Goal: Task Accomplishment & Management: Manage account settings

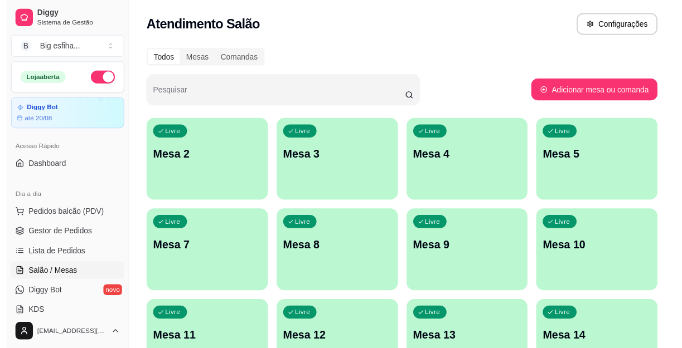
scroll to position [50, 0]
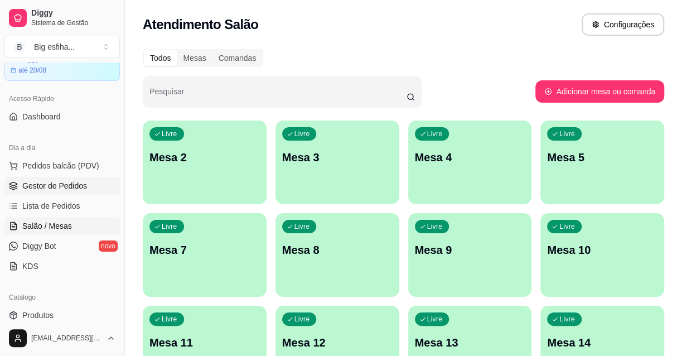
click at [37, 183] on span "Gestor de Pedidos" at bounding box center [54, 185] width 65 height 11
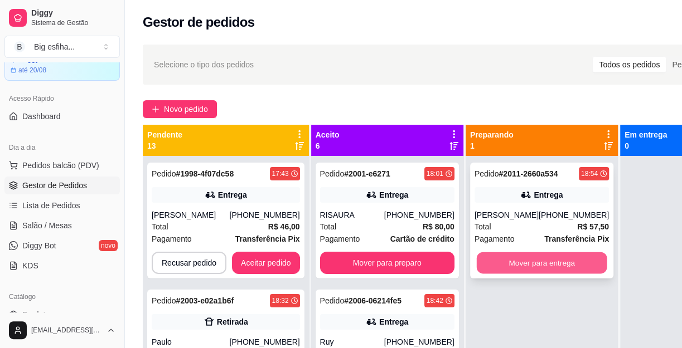
click at [510, 256] on button "Mover para entrega" at bounding box center [541, 263] width 130 height 22
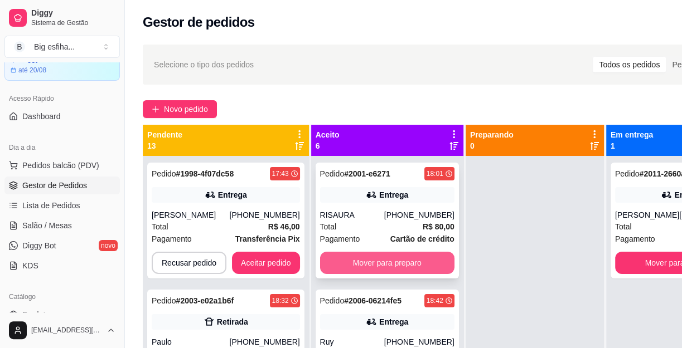
click at [405, 254] on button "Mover para preparo" at bounding box center [387, 263] width 134 height 22
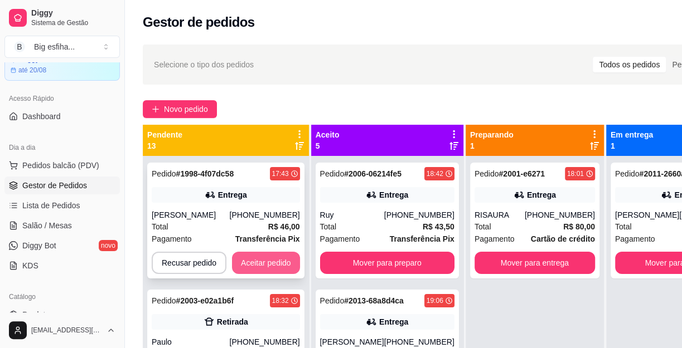
click at [267, 265] on button "Aceitar pedido" at bounding box center [266, 263] width 68 height 22
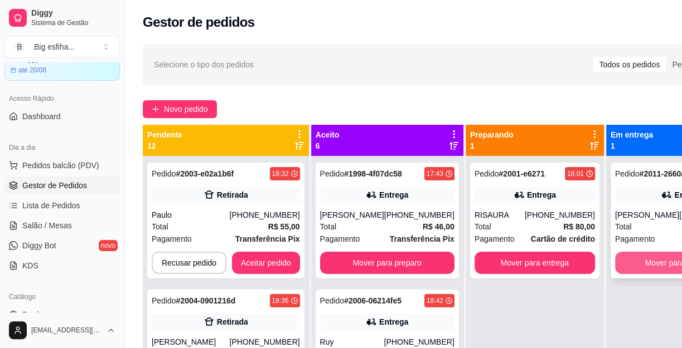
click at [634, 257] on button "Mover para finalizado" at bounding box center [682, 263] width 134 height 22
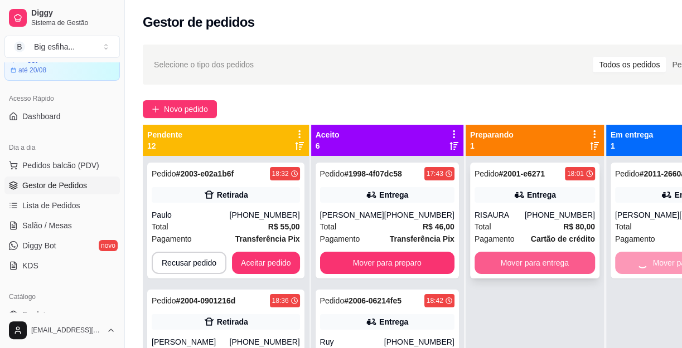
click at [514, 273] on button "Mover para entrega" at bounding box center [534, 263] width 120 height 22
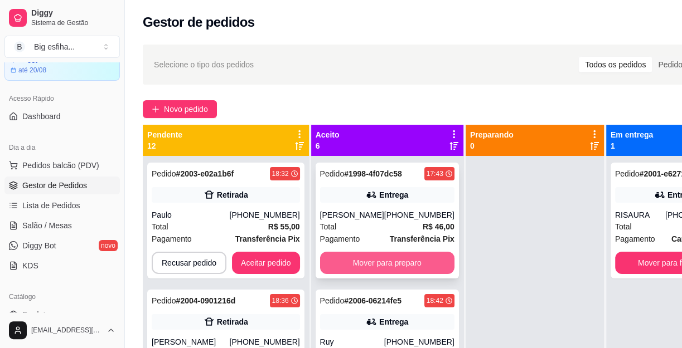
click at [391, 260] on button "Mover para preparo" at bounding box center [387, 263] width 134 height 22
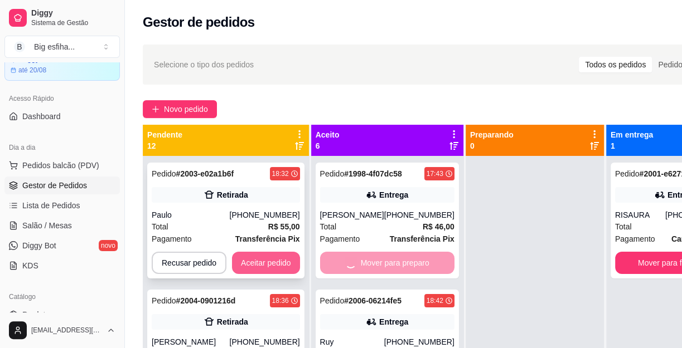
click at [256, 261] on button "Aceitar pedido" at bounding box center [266, 263] width 68 height 22
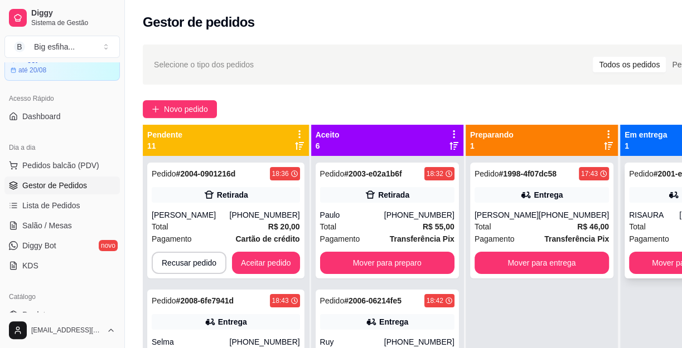
click at [632, 260] on button "Mover para finalizado" at bounding box center [689, 263] width 120 height 22
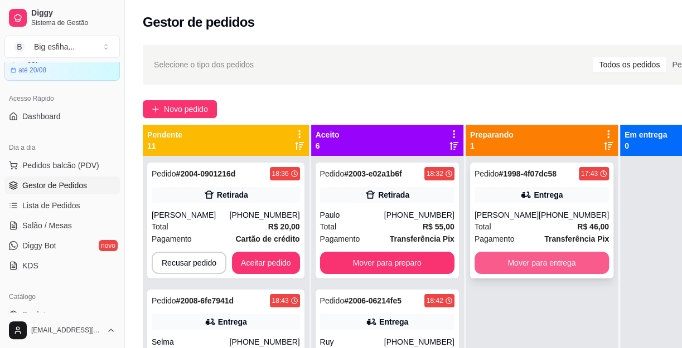
click at [539, 273] on button "Mover para entrega" at bounding box center [541, 263] width 134 height 22
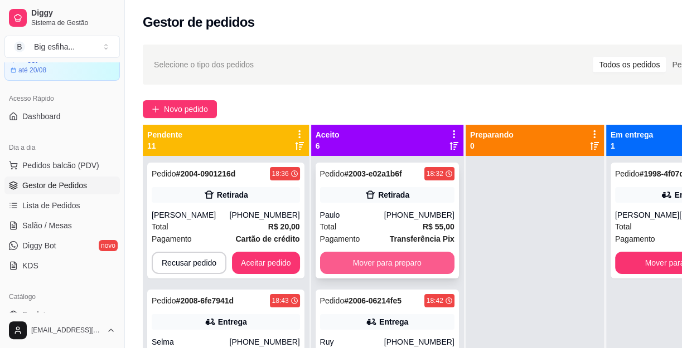
click at [359, 255] on button "Mover para preparo" at bounding box center [387, 263] width 134 height 22
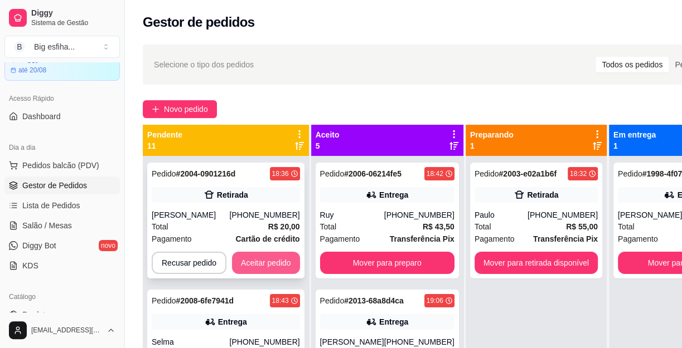
click at [283, 263] on button "Aceitar pedido" at bounding box center [266, 263] width 68 height 22
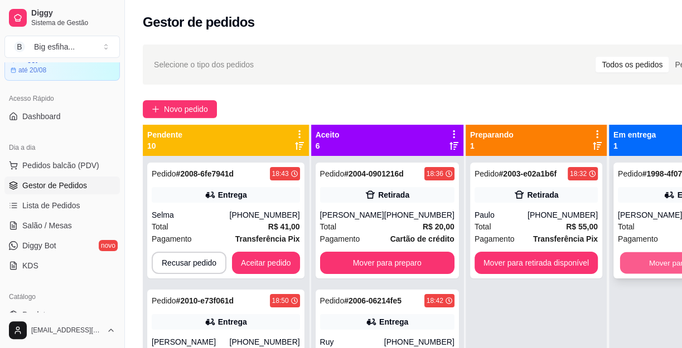
click at [631, 255] on button "Mover para finalizado" at bounding box center [684, 263] width 130 height 22
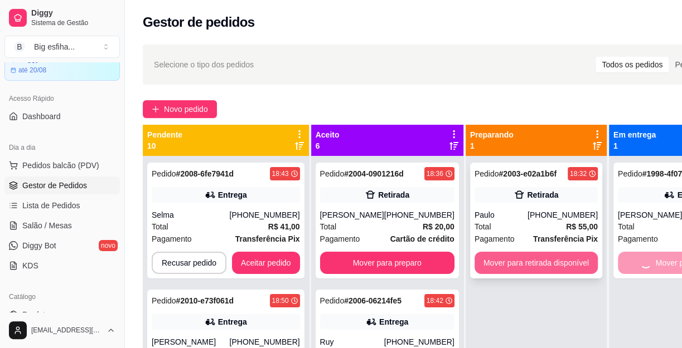
click at [555, 260] on button "Mover para retirada disponível" at bounding box center [535, 263] width 123 height 22
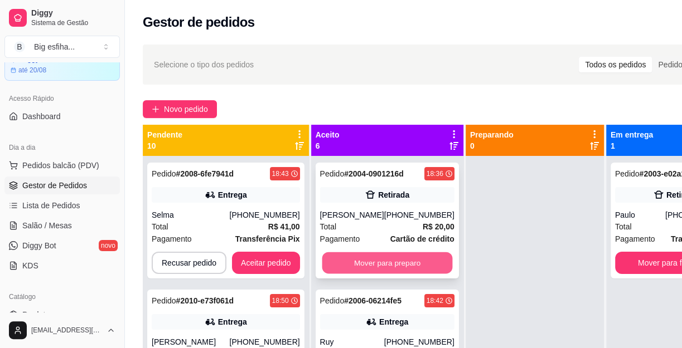
click at [380, 274] on button "Mover para preparo" at bounding box center [387, 263] width 130 height 22
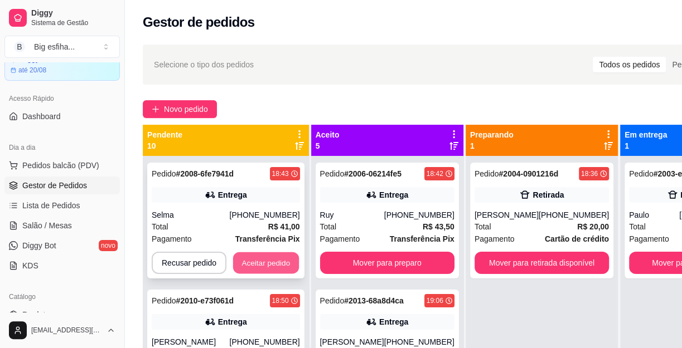
click at [261, 260] on button "Aceitar pedido" at bounding box center [266, 263] width 66 height 22
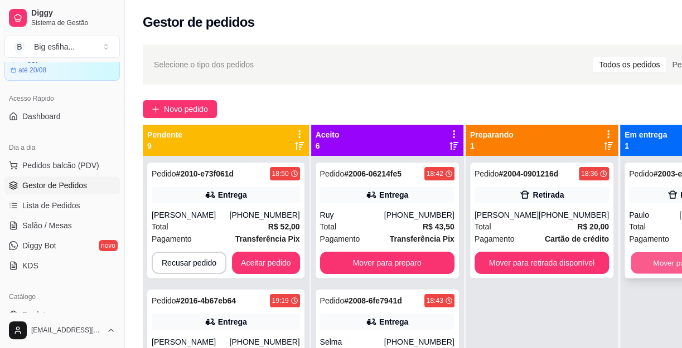
click at [630, 265] on button "Mover para finalizado" at bounding box center [688, 263] width 117 height 22
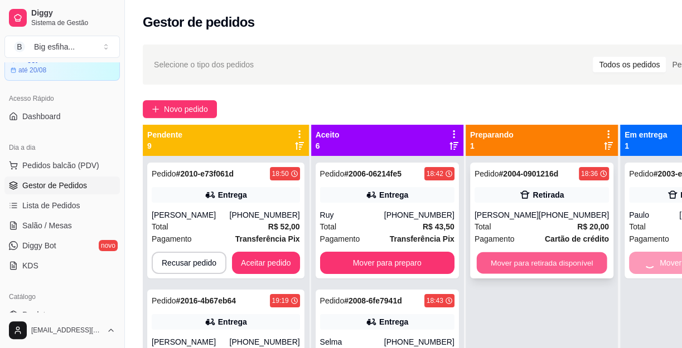
click at [561, 268] on button "Mover para retirada disponível" at bounding box center [541, 263] width 130 height 22
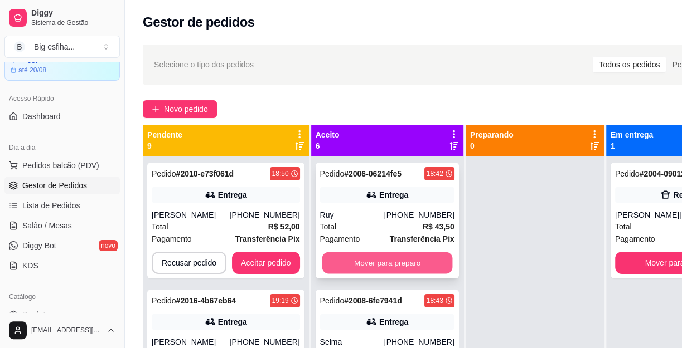
click at [386, 261] on button "Mover para preparo" at bounding box center [387, 263] width 130 height 22
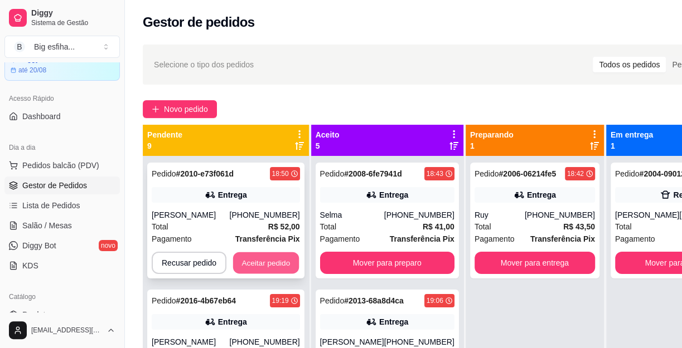
click at [265, 255] on button "Aceitar pedido" at bounding box center [266, 263] width 66 height 22
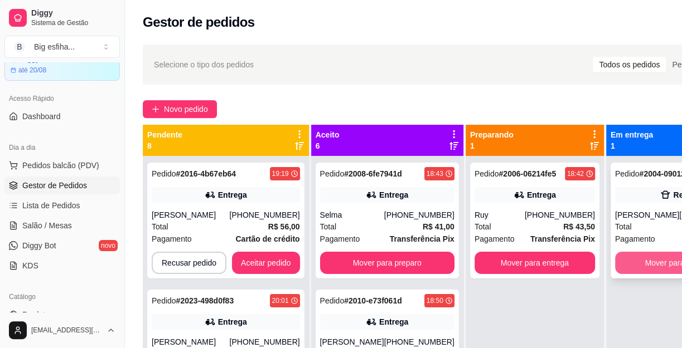
click at [657, 261] on button "Mover para finalizado" at bounding box center [682, 263] width 134 height 22
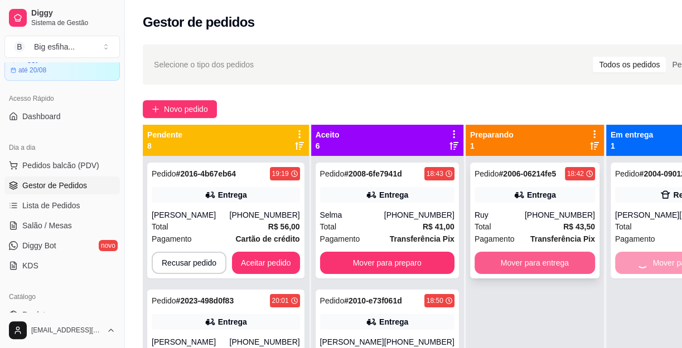
click at [548, 265] on button "Mover para entrega" at bounding box center [534, 263] width 120 height 22
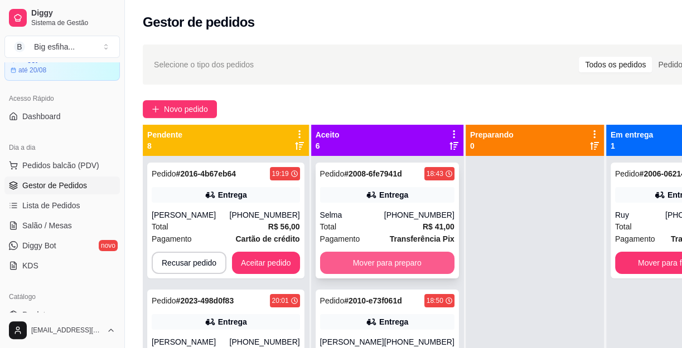
click at [407, 262] on button "Mover para preparo" at bounding box center [387, 263] width 134 height 22
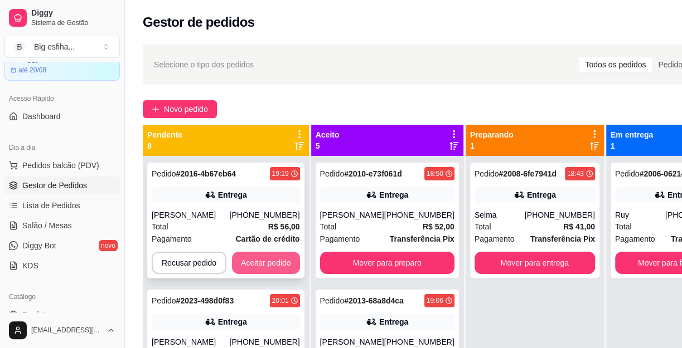
click at [242, 258] on button "Aceitar pedido" at bounding box center [266, 263] width 68 height 22
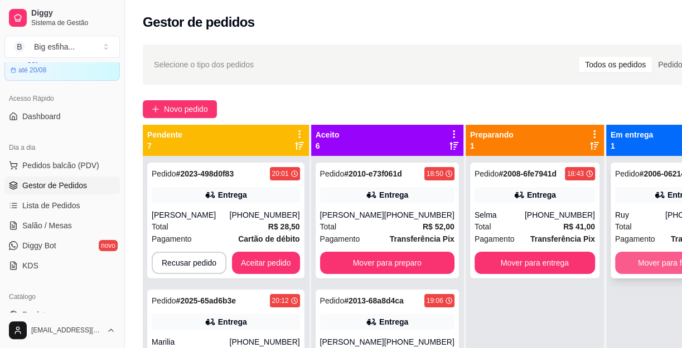
click at [618, 257] on button "Mover para finalizado" at bounding box center [675, 263] width 120 height 22
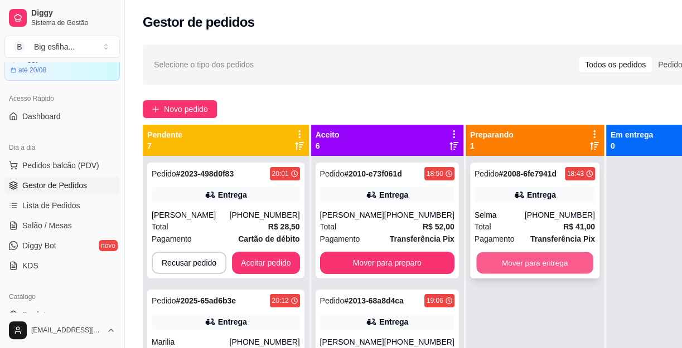
click at [527, 261] on button "Mover para entrega" at bounding box center [534, 263] width 117 height 22
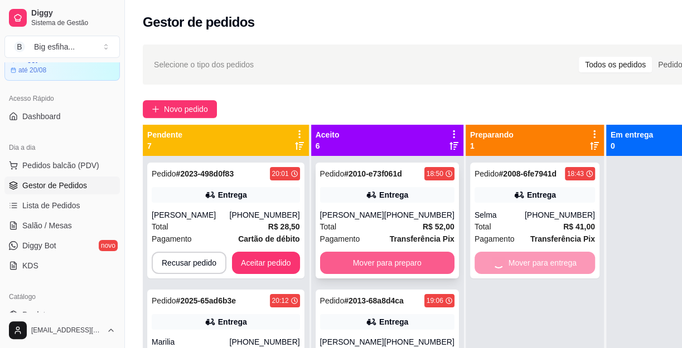
click at [356, 254] on button "Mover para preparo" at bounding box center [387, 263] width 134 height 22
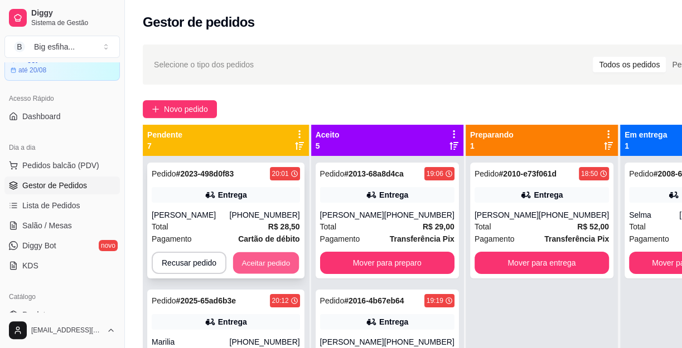
click at [269, 256] on button "Aceitar pedido" at bounding box center [266, 263] width 66 height 22
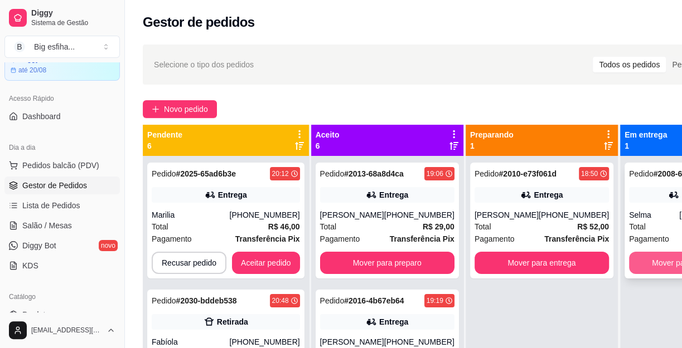
click at [629, 257] on button "Mover para finalizado" at bounding box center [689, 263] width 120 height 22
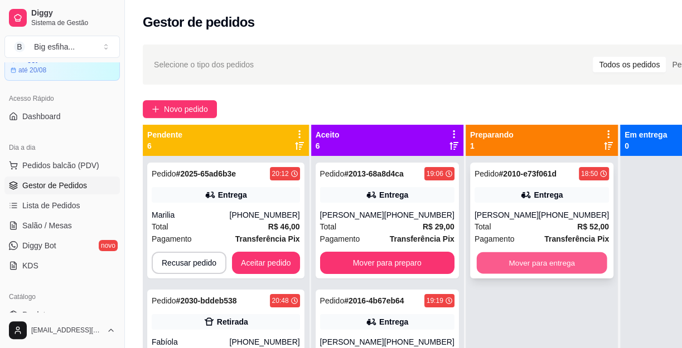
click at [553, 261] on button "Mover para entrega" at bounding box center [541, 263] width 130 height 22
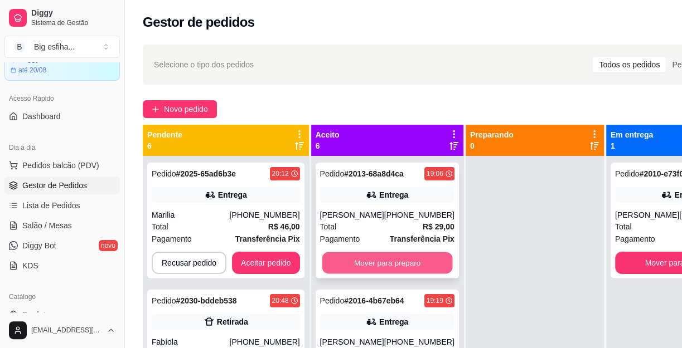
click at [351, 273] on button "Mover para preparo" at bounding box center [387, 263] width 130 height 22
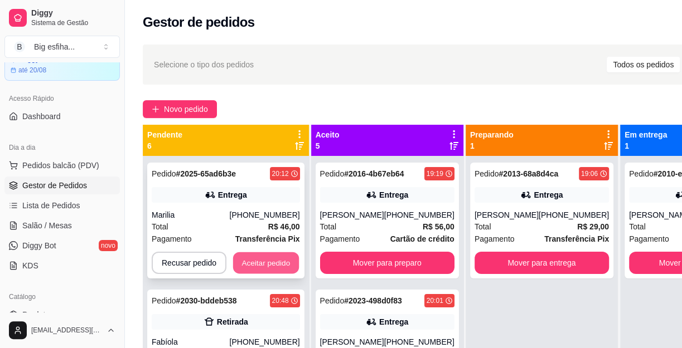
click at [254, 266] on button "Aceitar pedido" at bounding box center [266, 263] width 66 height 22
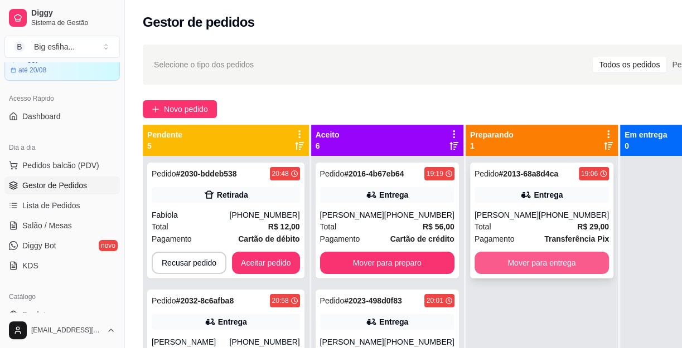
click at [548, 260] on button "Mover para entrega" at bounding box center [541, 263] width 134 height 22
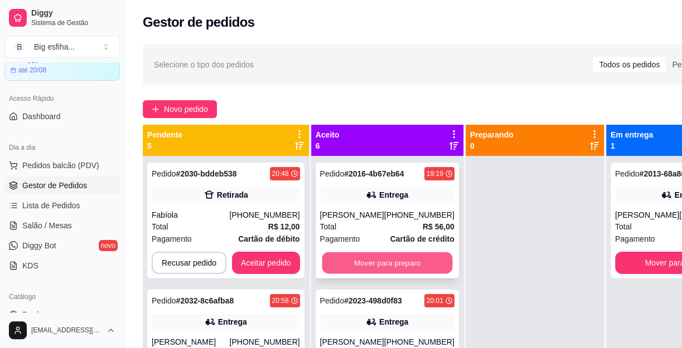
click at [348, 274] on button "Mover para preparo" at bounding box center [387, 263] width 130 height 22
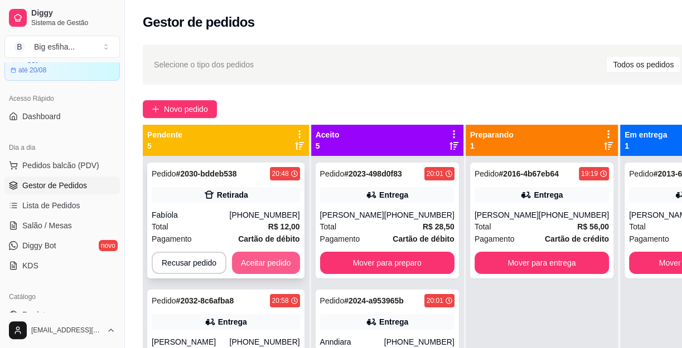
click at [246, 259] on button "Aceitar pedido" at bounding box center [266, 263] width 68 height 22
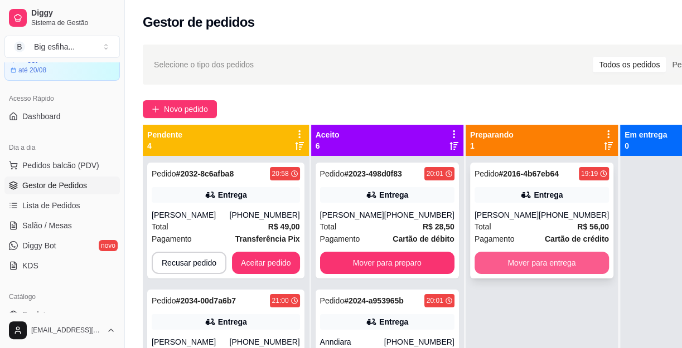
click at [528, 269] on button "Mover para entrega" at bounding box center [541, 263] width 134 height 22
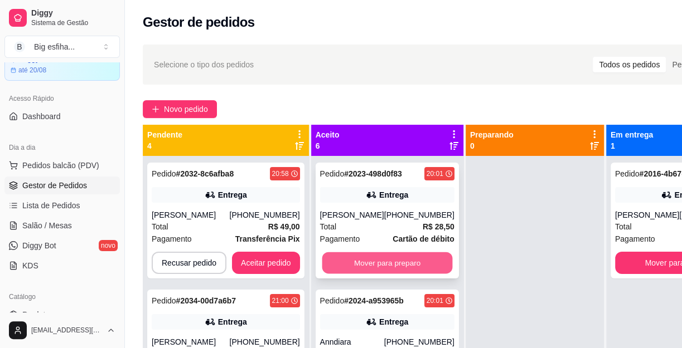
click at [381, 274] on button "Mover para preparo" at bounding box center [387, 263] width 130 height 22
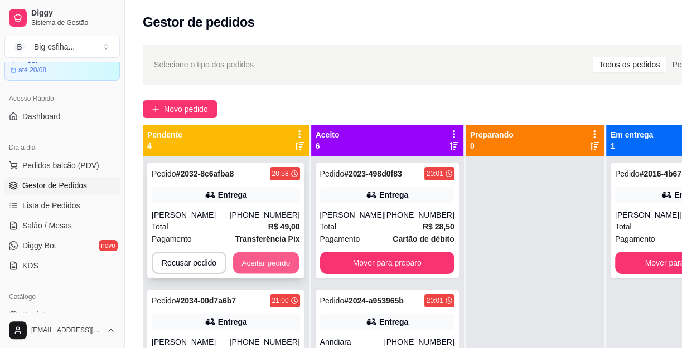
click at [257, 257] on button "Aceitar pedido" at bounding box center [266, 263] width 66 height 22
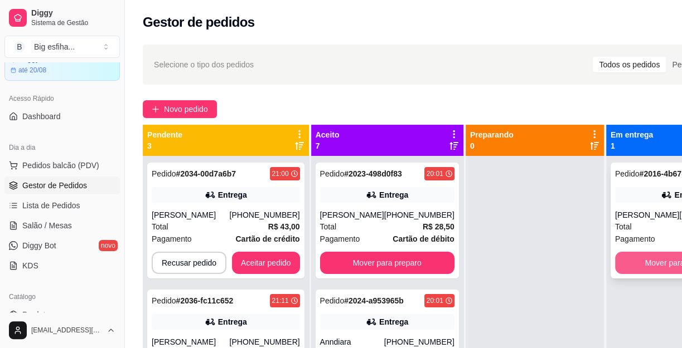
click at [641, 262] on button "Mover para finalizado" at bounding box center [682, 263] width 134 height 22
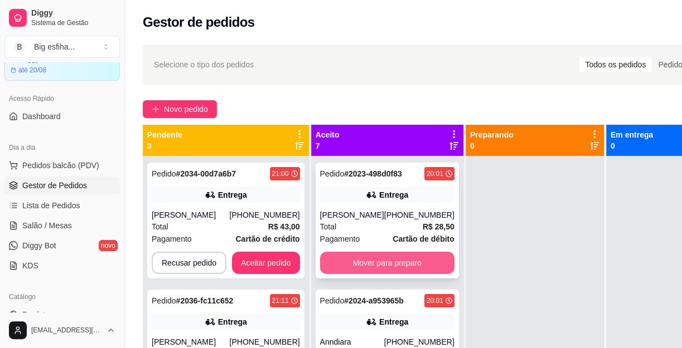
click at [390, 274] on button "Mover para preparo" at bounding box center [387, 263] width 134 height 22
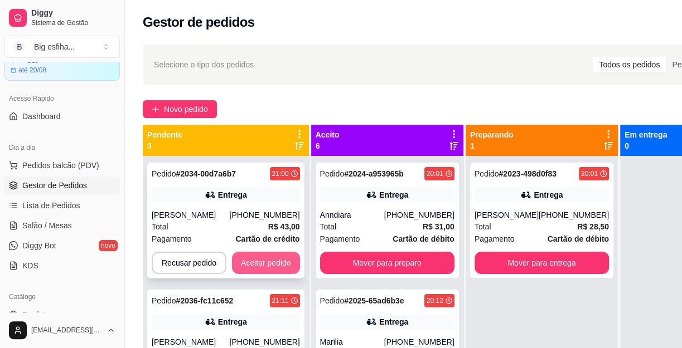
click at [255, 261] on button "Aceitar pedido" at bounding box center [266, 263] width 68 height 22
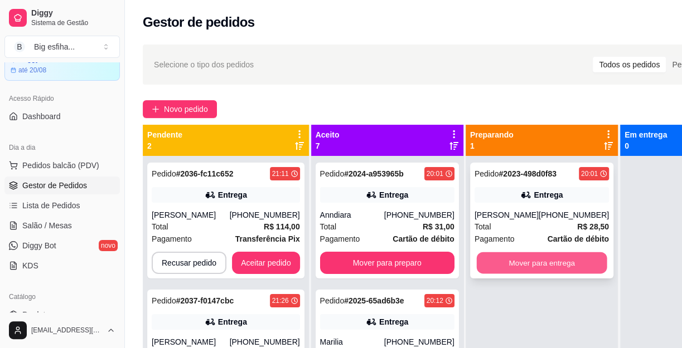
click at [511, 274] on button "Mover para entrega" at bounding box center [541, 263] width 130 height 22
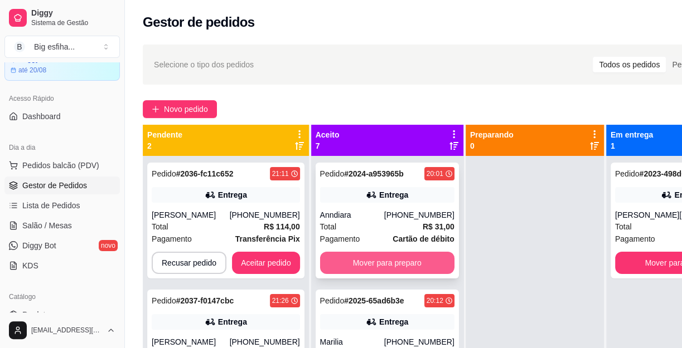
click at [387, 274] on button "Mover para preparo" at bounding box center [387, 263] width 134 height 22
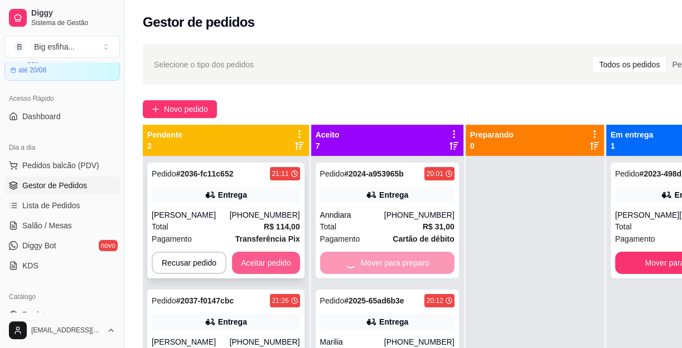
click at [256, 266] on button "Aceitar pedido" at bounding box center [266, 263] width 68 height 22
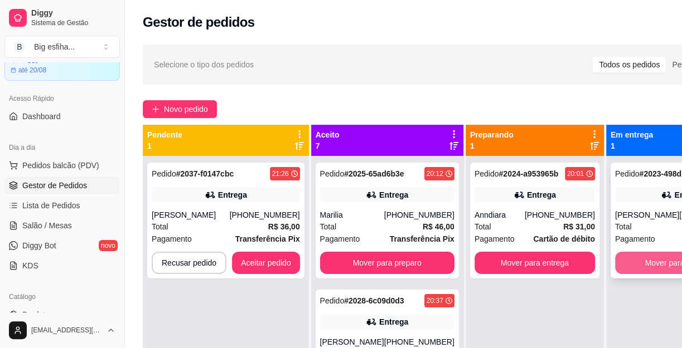
click at [642, 274] on button "Mover para finalizado" at bounding box center [682, 263] width 134 height 22
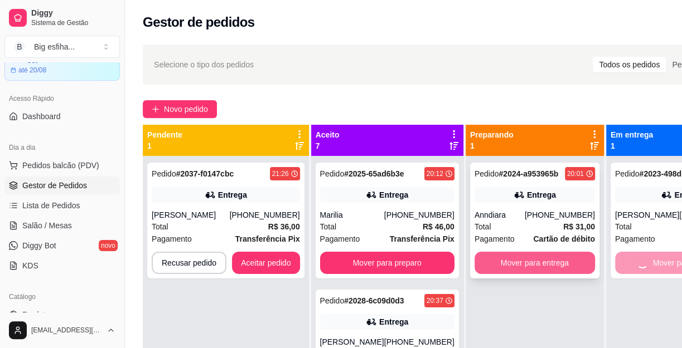
click at [519, 265] on button "Mover para entrega" at bounding box center [534, 263] width 120 height 22
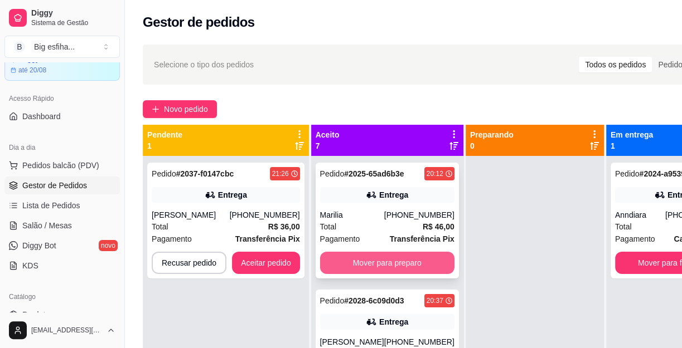
click at [362, 274] on button "Mover para preparo" at bounding box center [387, 263] width 134 height 22
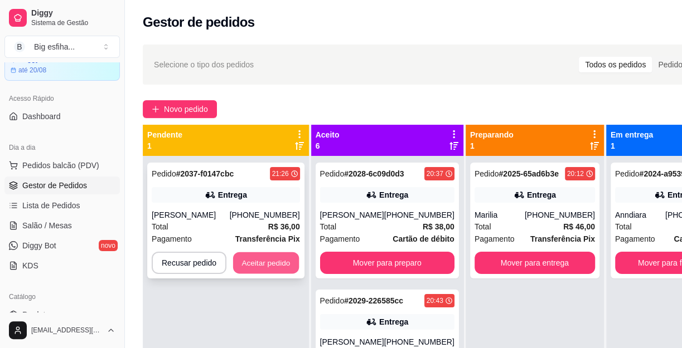
click at [256, 269] on button "Aceitar pedido" at bounding box center [266, 263] width 66 height 22
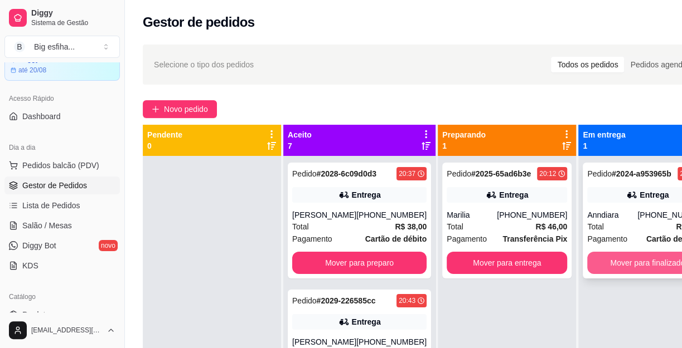
click at [629, 259] on button "Mover para finalizado" at bounding box center [647, 263] width 120 height 22
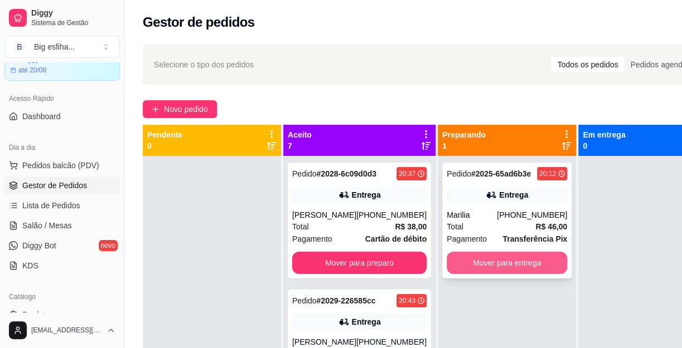
click at [446, 264] on button "Mover para entrega" at bounding box center [506, 263] width 120 height 22
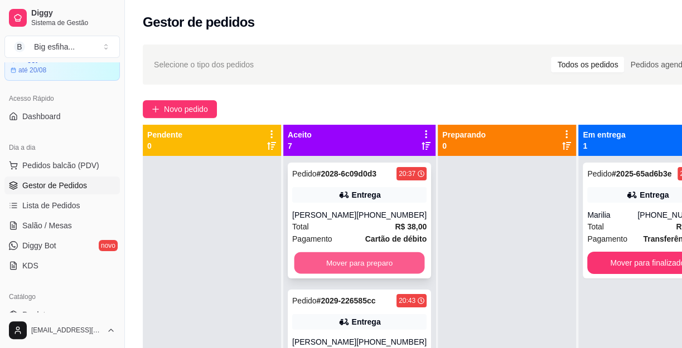
click at [367, 270] on button "Mover para preparo" at bounding box center [359, 263] width 130 height 22
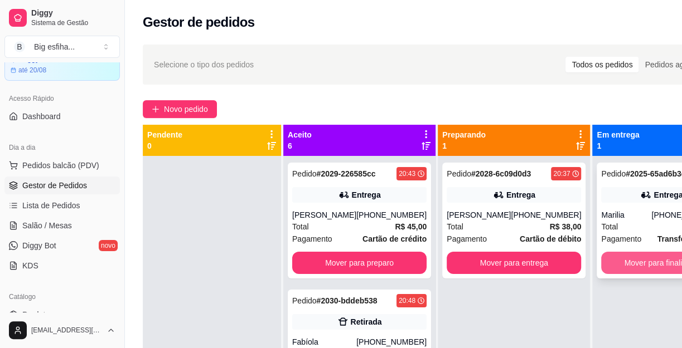
click at [648, 255] on button "Mover para finalizado" at bounding box center [661, 263] width 120 height 22
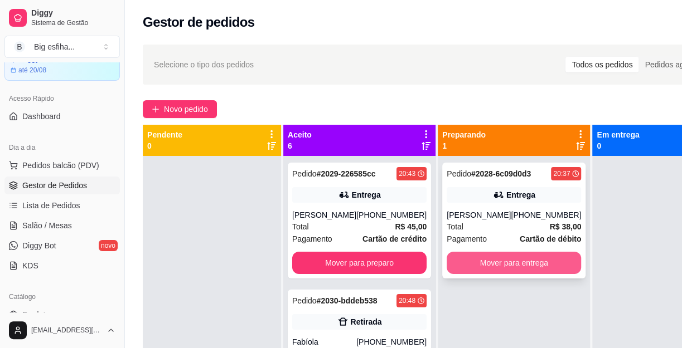
click at [521, 266] on button "Mover para entrega" at bounding box center [513, 263] width 134 height 22
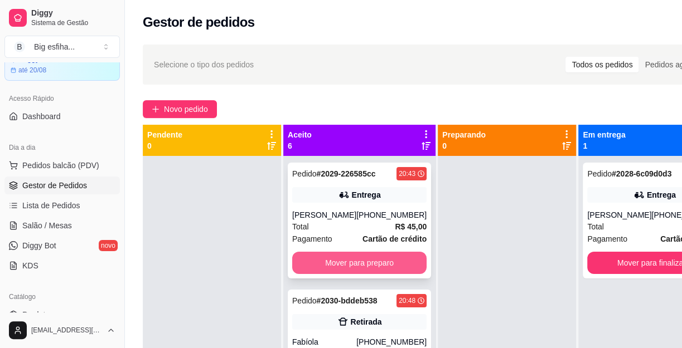
click at [339, 274] on button "Mover para preparo" at bounding box center [359, 263] width 134 height 22
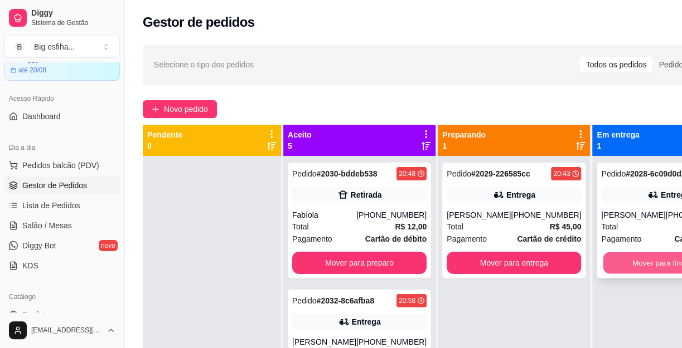
click at [630, 261] on button "Mover para finalizado" at bounding box center [668, 263] width 130 height 22
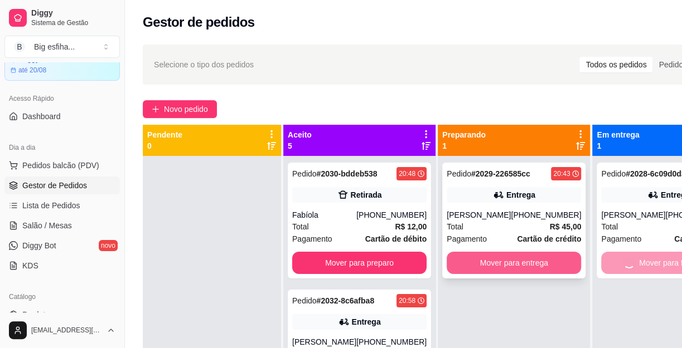
click at [479, 259] on button "Mover para entrega" at bounding box center [513, 263] width 134 height 22
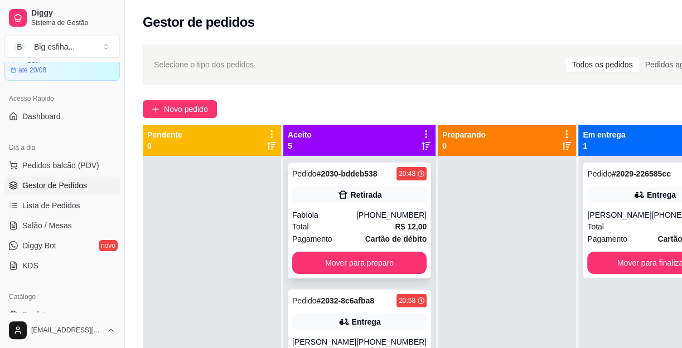
click at [385, 261] on div "Pedido # 2030-bddeb538 20:48 Retirada [PERSON_NAME] [PHONE_NUMBER] Total R$ 12,…" at bounding box center [359, 221] width 143 height 116
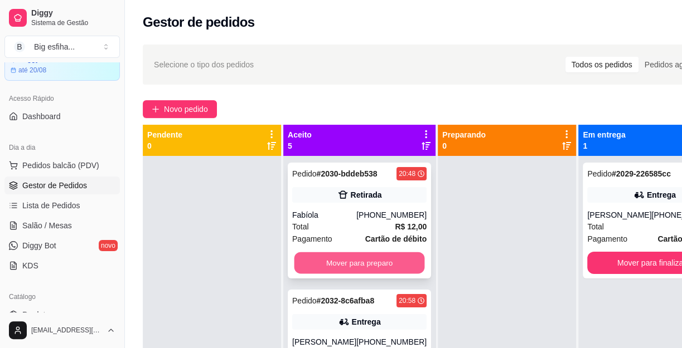
click at [338, 274] on button "Mover para preparo" at bounding box center [359, 263] width 130 height 22
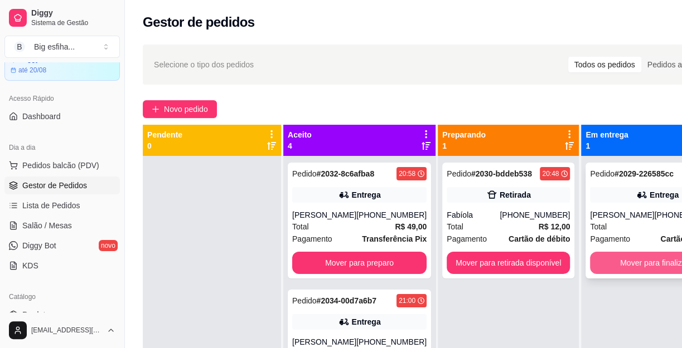
click at [617, 259] on button "Mover para finalizado" at bounding box center [657, 263] width 134 height 22
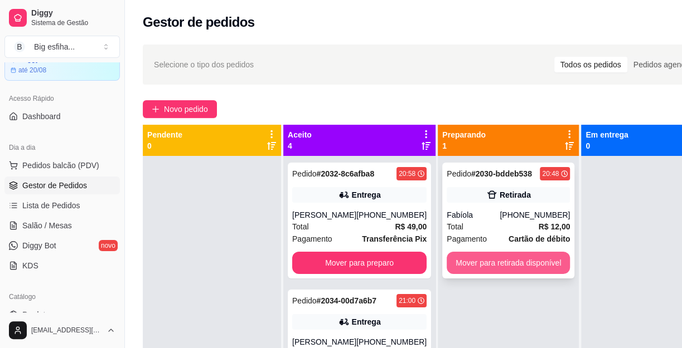
click at [524, 260] on button "Mover para retirada disponível" at bounding box center [507, 263] width 123 height 22
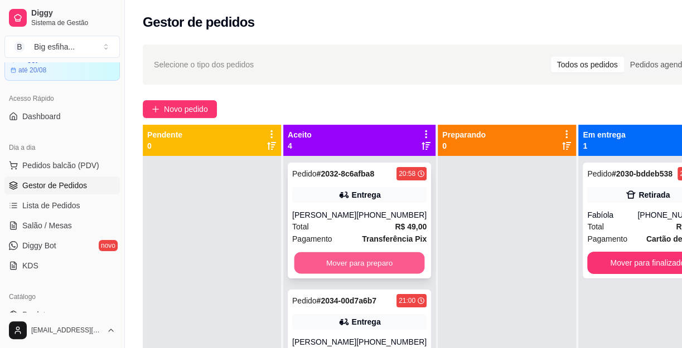
click at [337, 266] on button "Mover para preparo" at bounding box center [359, 263] width 130 height 22
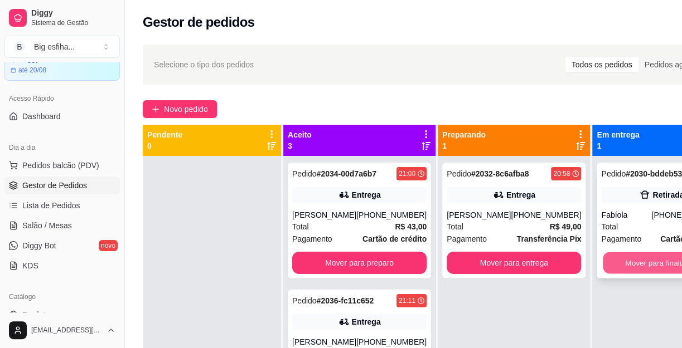
click at [612, 254] on button "Mover para finalizado" at bounding box center [661, 263] width 117 height 22
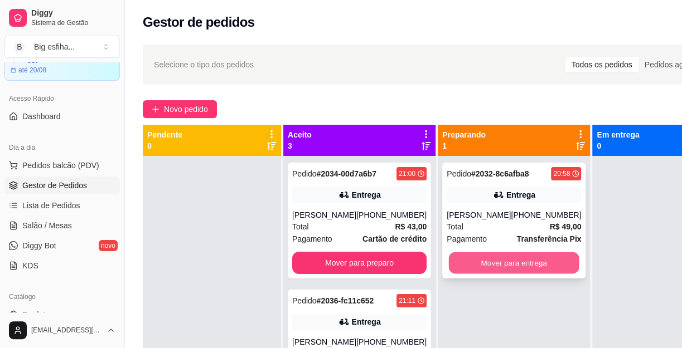
click at [495, 255] on button "Mover para entrega" at bounding box center [514, 263] width 130 height 22
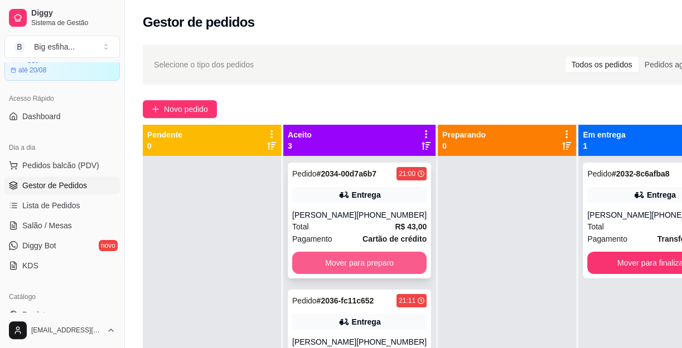
click at [360, 273] on button "Mover para preparo" at bounding box center [359, 263] width 134 height 22
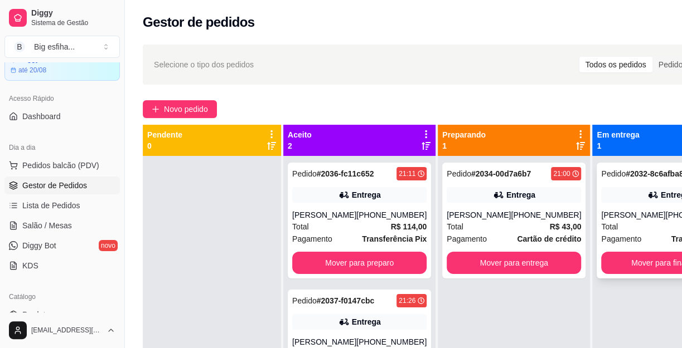
click at [612, 268] on button "Mover para finalizado" at bounding box center [668, 263] width 134 height 22
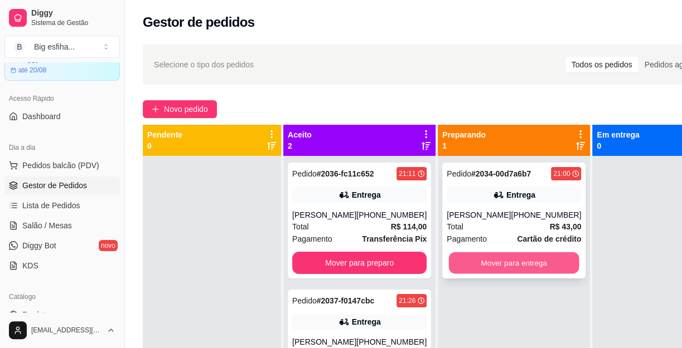
click at [507, 270] on button "Mover para entrega" at bounding box center [514, 263] width 130 height 22
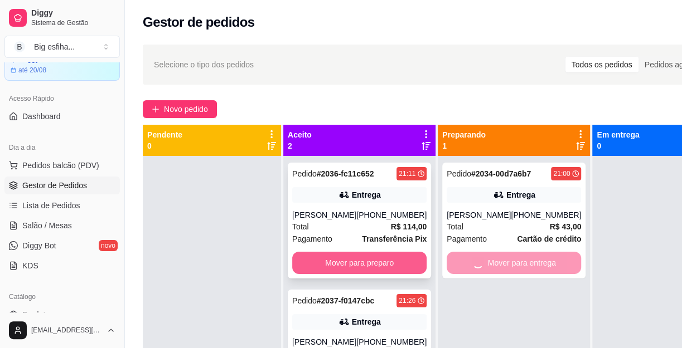
click at [380, 262] on button "Mover para preparo" at bounding box center [359, 263] width 134 height 22
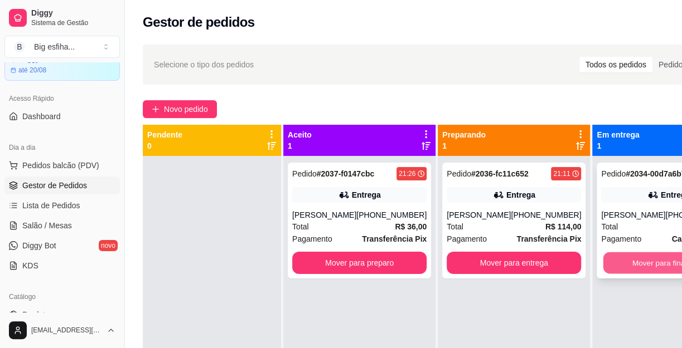
click at [624, 264] on button "Mover para finalizado" at bounding box center [668, 263] width 130 height 22
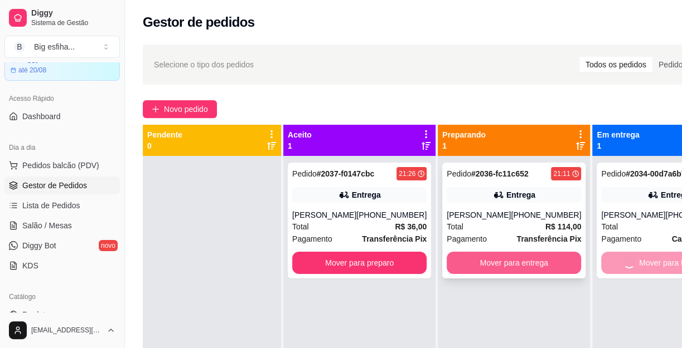
click at [479, 264] on button "Mover para entrega" at bounding box center [513, 263] width 134 height 22
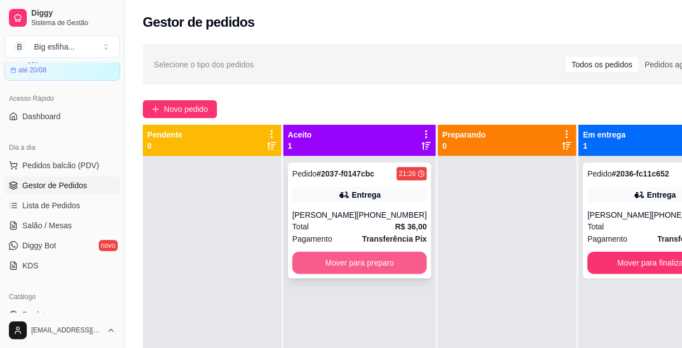
click at [368, 261] on button "Mover para preparo" at bounding box center [359, 263] width 134 height 22
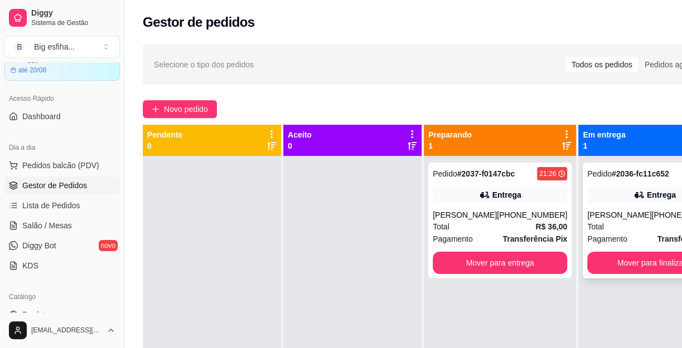
click at [656, 236] on strong "Transferência Pix" at bounding box center [688, 239] width 65 height 9
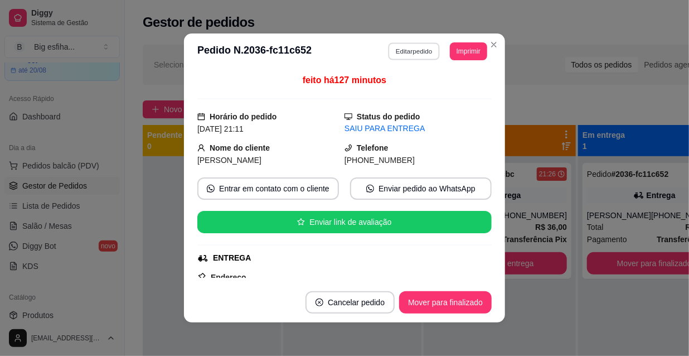
click at [411, 48] on button "Editar pedido" at bounding box center [414, 50] width 52 height 17
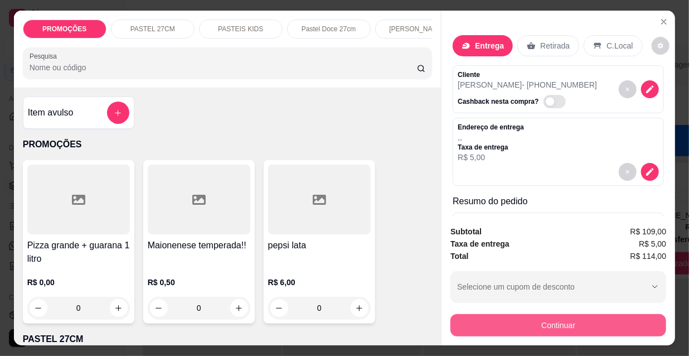
click at [557, 318] on button "Continuar" at bounding box center [558, 325] width 216 height 22
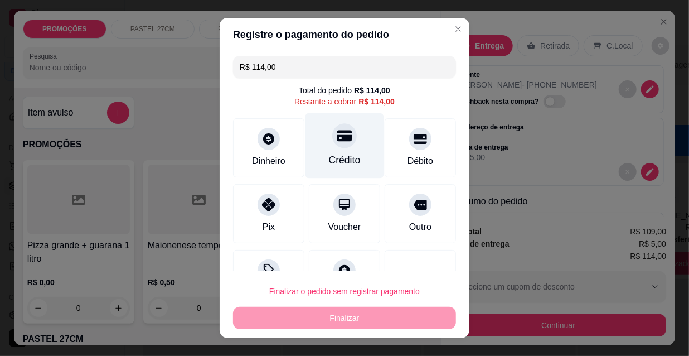
click at [347, 157] on div "Crédito" at bounding box center [345, 160] width 32 height 14
type input "R$ 0,00"
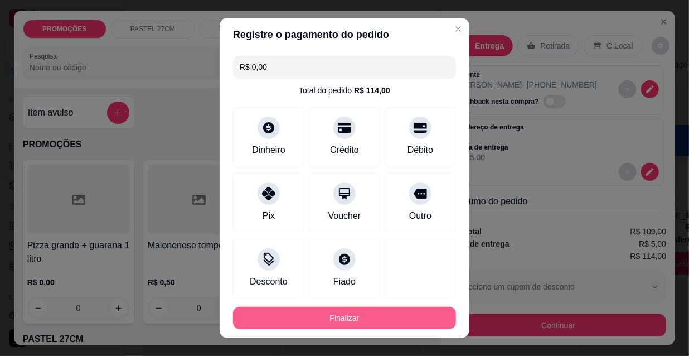
click at [413, 319] on button "Finalizar" at bounding box center [344, 318] width 223 height 22
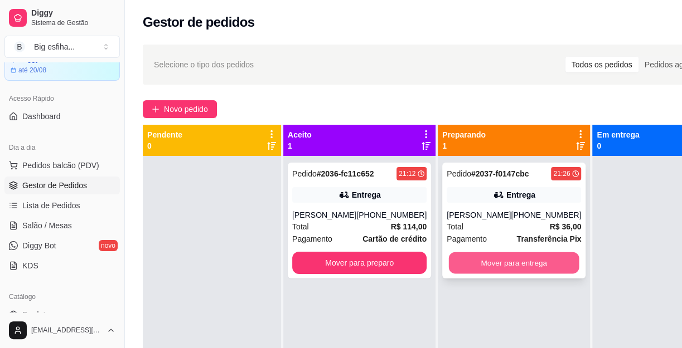
click at [505, 262] on button "Mover para entrega" at bounding box center [514, 263] width 130 height 22
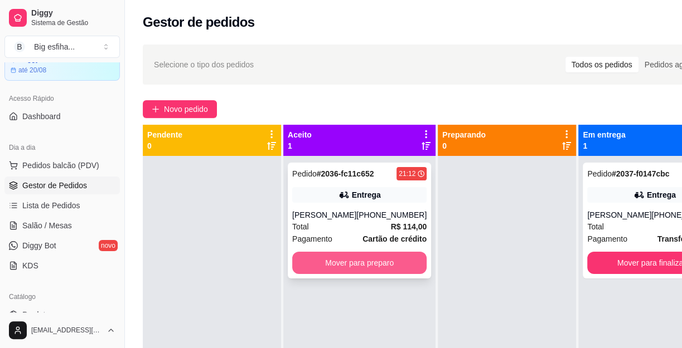
click at [372, 269] on button "Mover para preparo" at bounding box center [359, 263] width 134 height 22
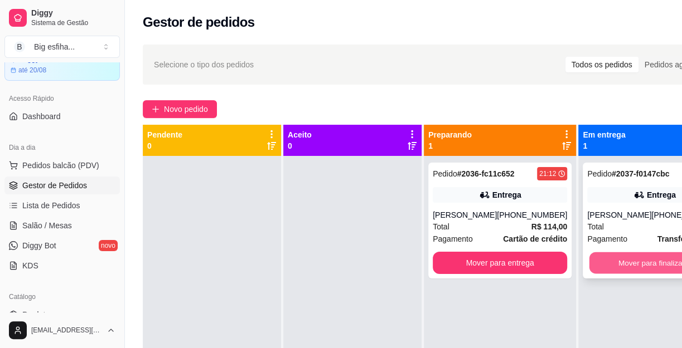
click at [613, 257] on button "Mover para finalizado" at bounding box center [654, 263] width 130 height 22
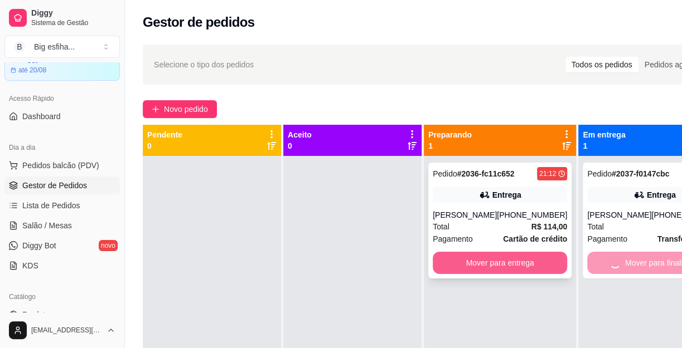
click at [526, 255] on button "Mover para entrega" at bounding box center [499, 263] width 134 height 22
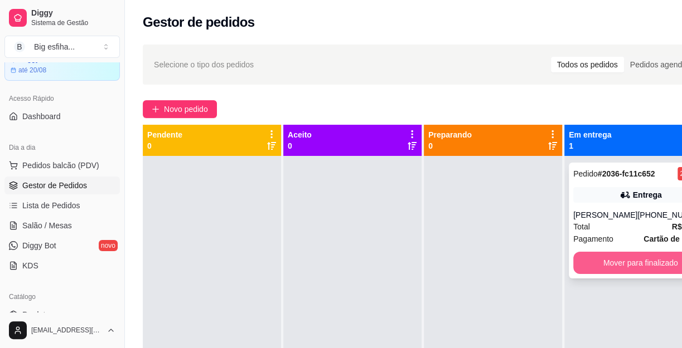
click at [640, 269] on button "Mover para finalizado" at bounding box center [640, 263] width 134 height 22
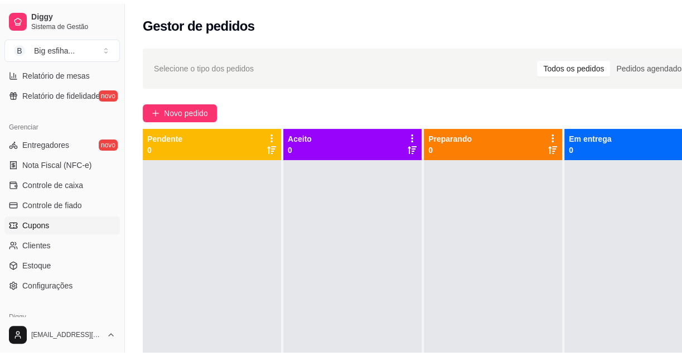
scroll to position [405, 0]
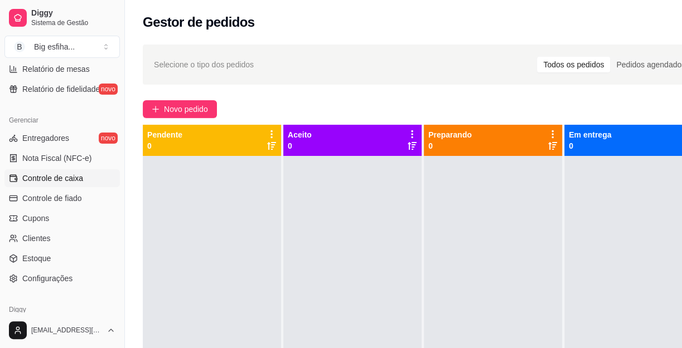
click at [25, 176] on span "Controle de caixa" at bounding box center [52, 178] width 61 height 11
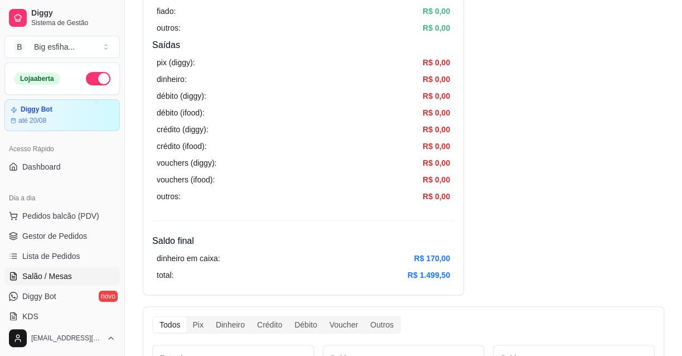
click at [50, 267] on link "Salão / Mesas" at bounding box center [61, 276] width 115 height 18
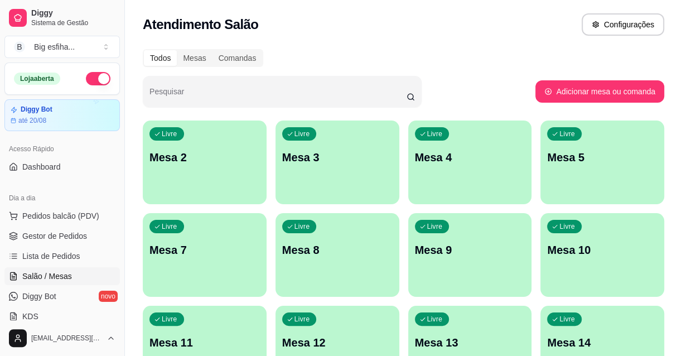
click at [173, 195] on div "button" at bounding box center [205, 197] width 124 height 13
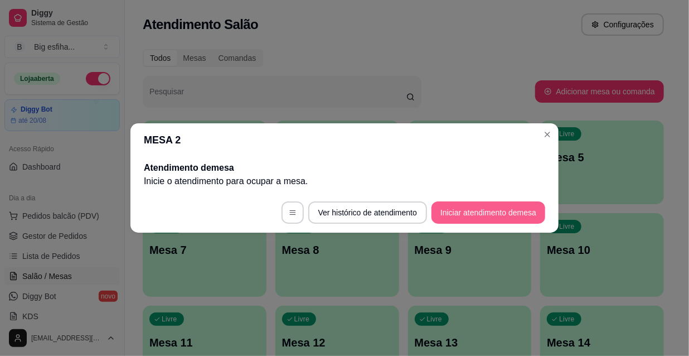
click at [525, 217] on button "Iniciar atendimento de mesa" at bounding box center [488, 212] width 114 height 22
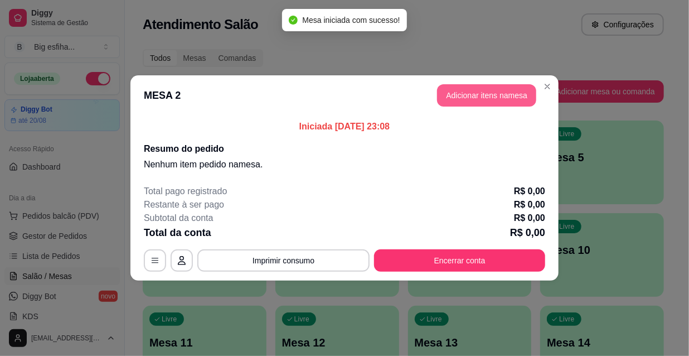
click at [464, 91] on button "Adicionar itens na mesa" at bounding box center [486, 95] width 99 height 22
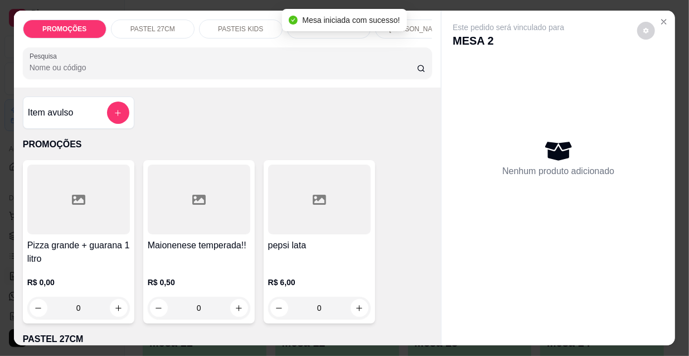
scroll to position [0, 642]
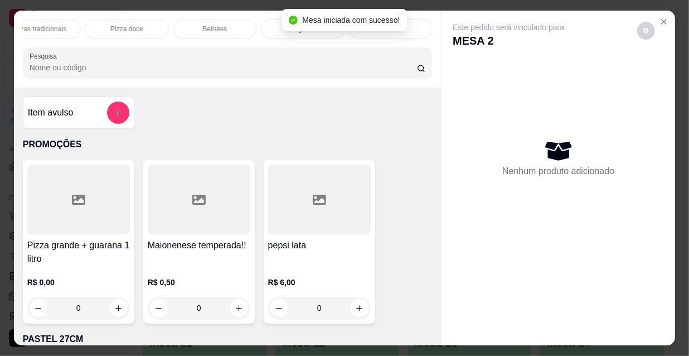
click at [268, 26] on div "Refrigerante" at bounding box center [303, 29] width 84 height 19
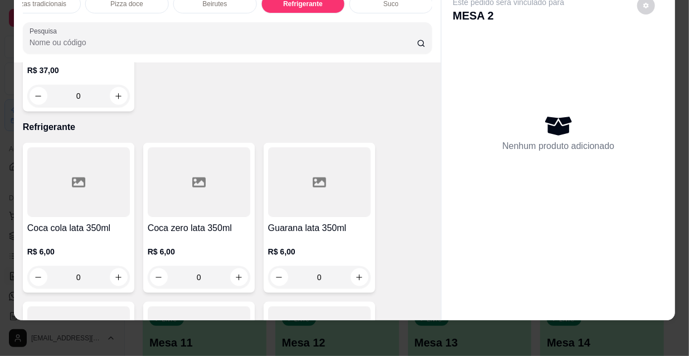
scroll to position [10145, 0]
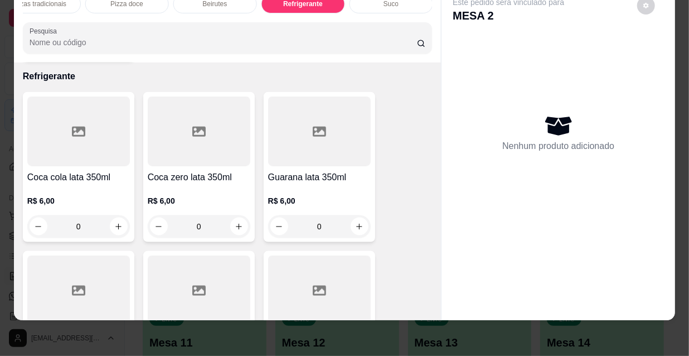
type input "1"
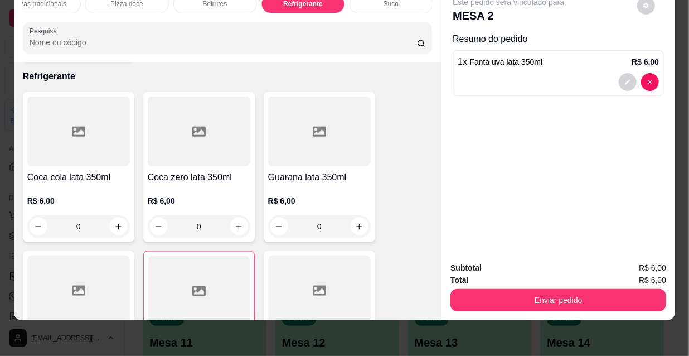
click at [510, 286] on div "Enviar pedido" at bounding box center [558, 298] width 216 height 25
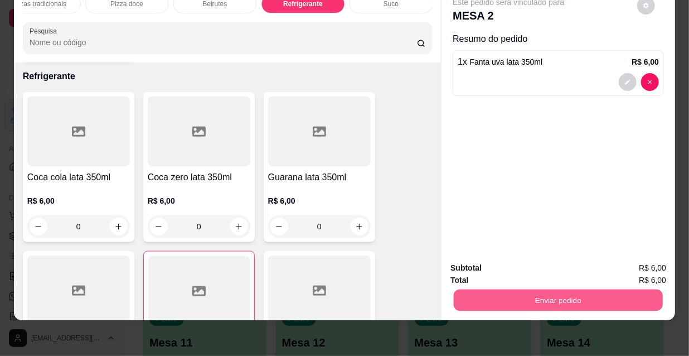
click at [533, 296] on button "Enviar pedido" at bounding box center [558, 300] width 209 height 22
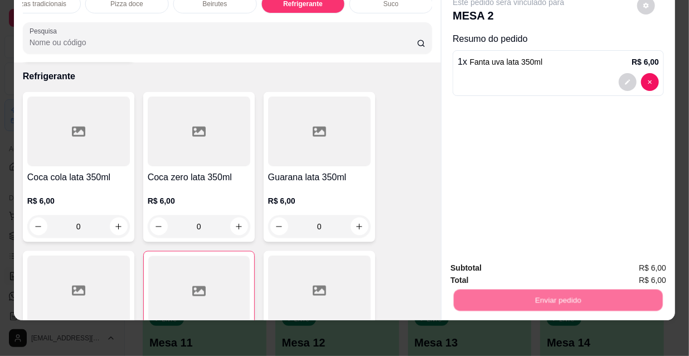
click at [507, 277] on div "Deseja registrar o cliente que fez esse pedido? Essa é uma forma de identificar…" at bounding box center [555, 252] width 200 height 52
click at [505, 271] on button "Não registrar e enviar pedido" at bounding box center [522, 264] width 116 height 21
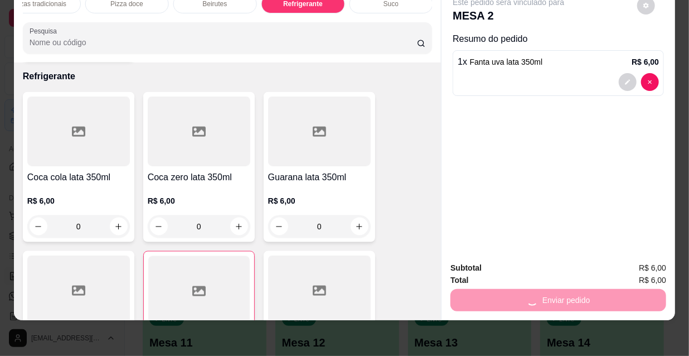
click at [505, 271] on button "Não registrar e enviar pedido" at bounding box center [522, 264] width 113 height 21
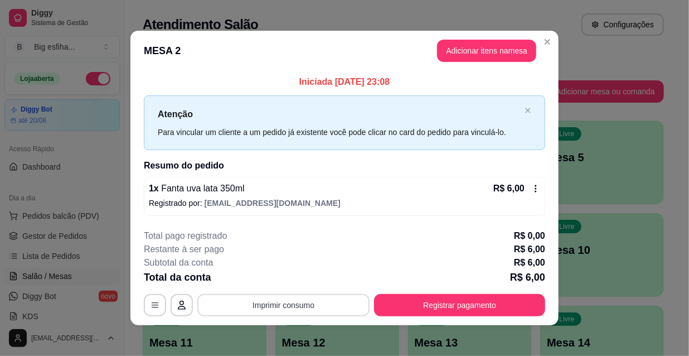
click at [281, 304] on button "Imprimir consumo" at bounding box center [283, 305] width 172 height 22
click at [452, 317] on footer "**********" at bounding box center [344, 272] width 428 height 105
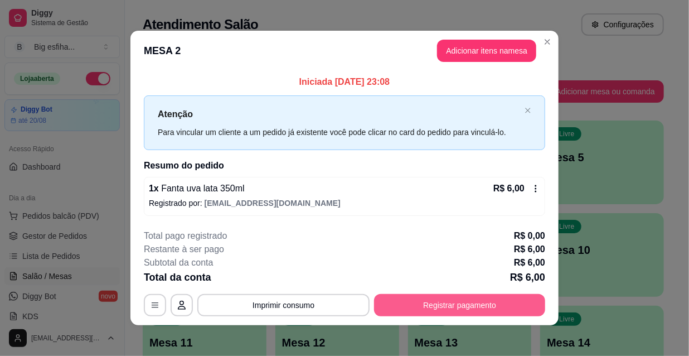
click at [445, 301] on button "Registrar pagamento" at bounding box center [459, 305] width 171 height 22
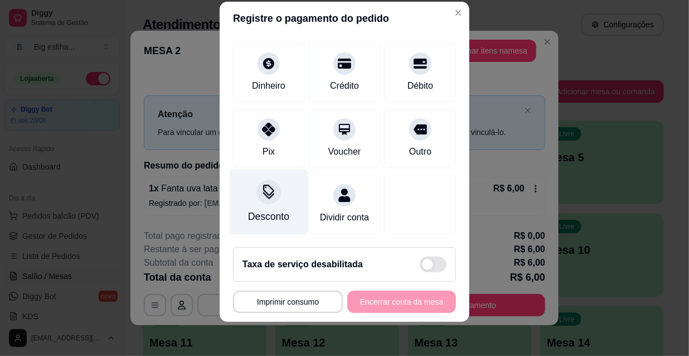
scroll to position [17, 0]
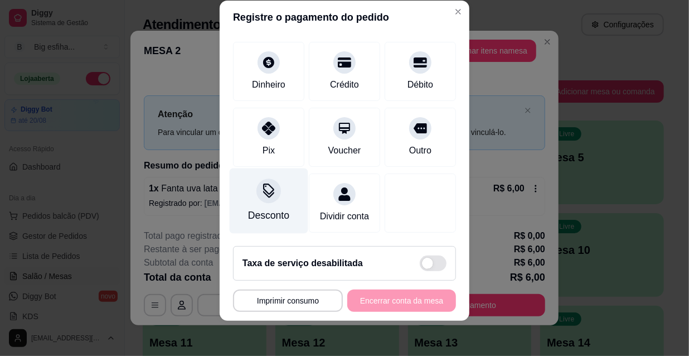
click at [270, 187] on div "Desconto" at bounding box center [269, 200] width 79 height 65
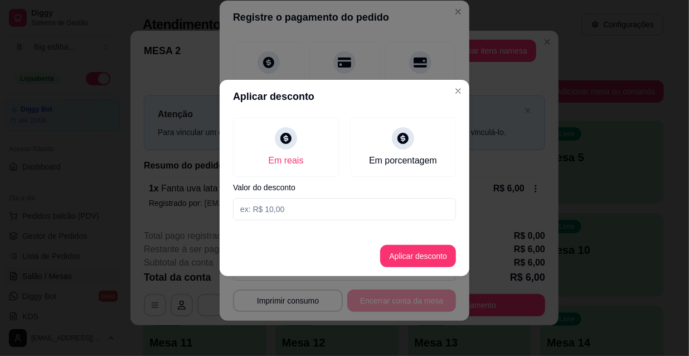
click at [275, 208] on input at bounding box center [344, 209] width 223 height 22
type input "1,00"
click at [407, 269] on footer "Aplicar desconto" at bounding box center [345, 256] width 250 height 40
click at [410, 261] on button "Aplicar desconto" at bounding box center [418, 256] width 76 height 22
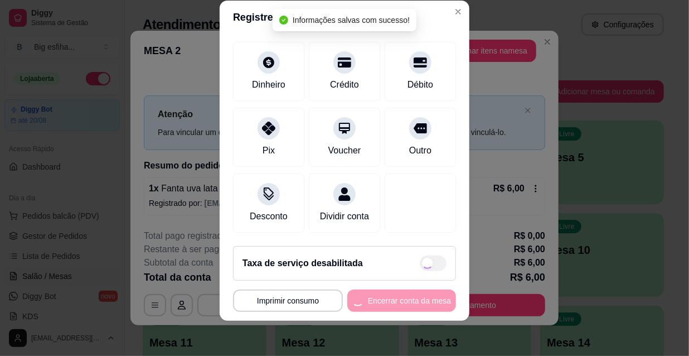
type input "R$ 5,00"
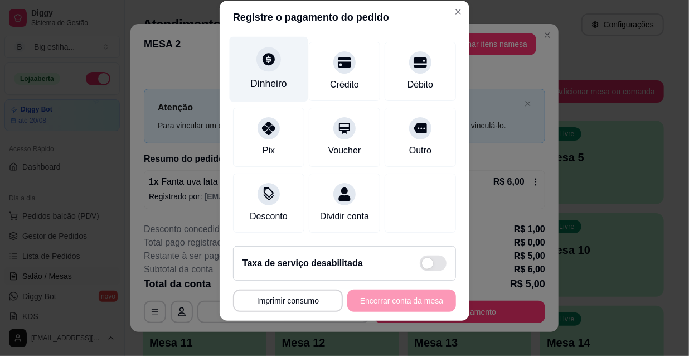
click at [260, 76] on div "Dinheiro" at bounding box center [268, 83] width 37 height 14
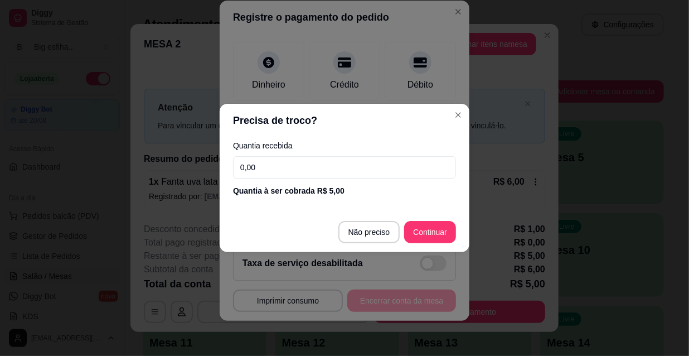
click at [281, 176] on input "0,00" at bounding box center [344, 167] width 223 height 22
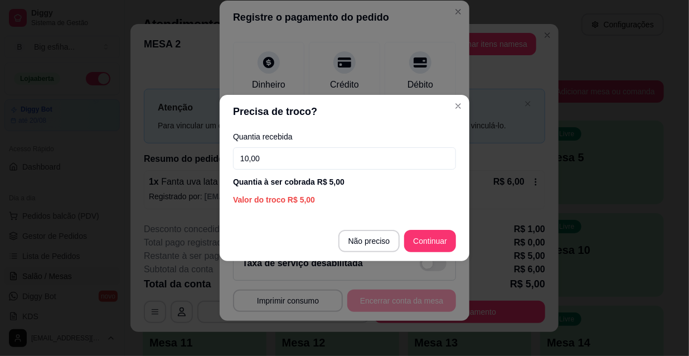
type input "10,00"
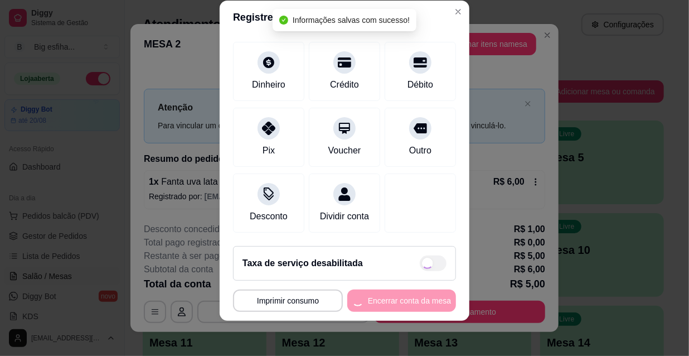
type input "R$ 0,00"
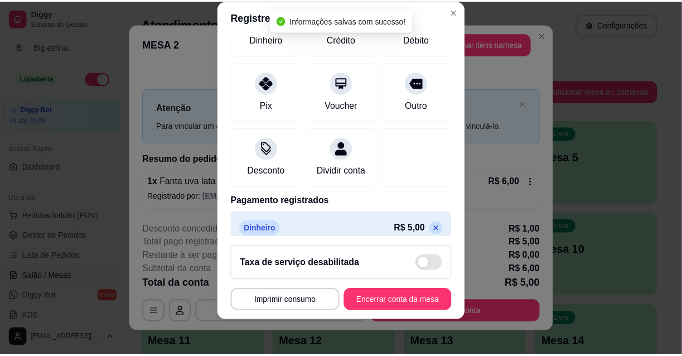
scroll to position [140, 0]
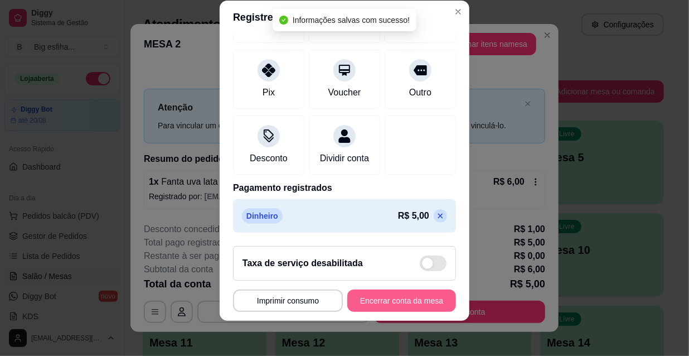
click at [379, 306] on button "Encerrar conta da mesa" at bounding box center [401, 300] width 109 height 22
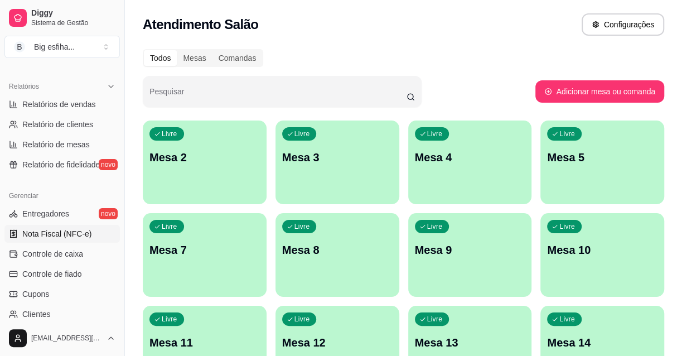
scroll to position [354, 0]
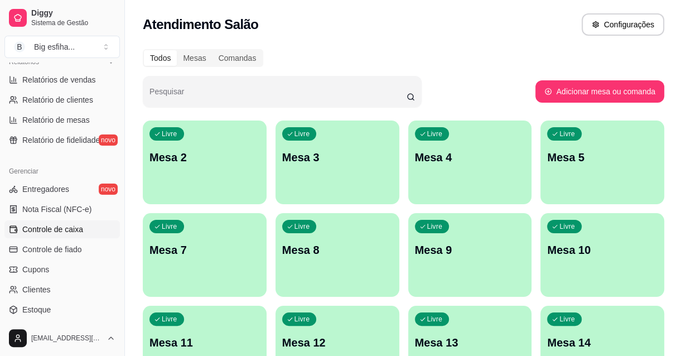
click at [84, 226] on link "Controle de caixa" at bounding box center [61, 229] width 115 height 18
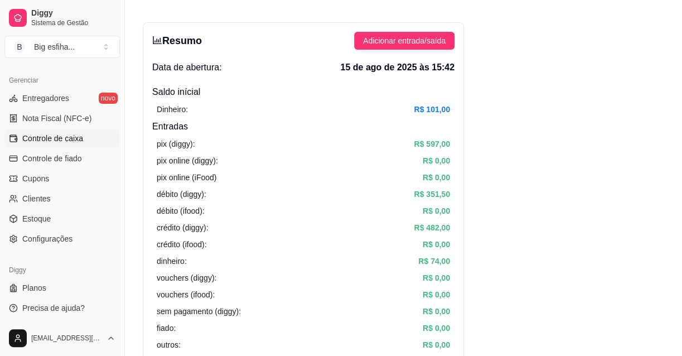
scroll to position [69, 0]
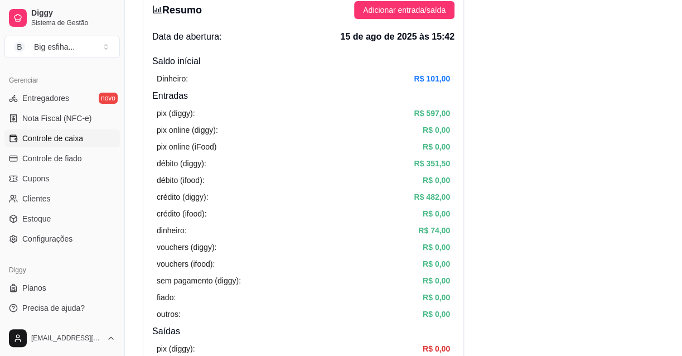
click at [176, 148] on article "pix online (iFood)" at bounding box center [187, 146] width 60 height 12
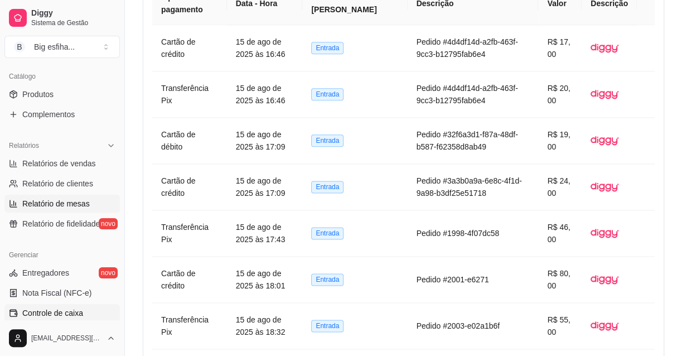
scroll to position [253, 0]
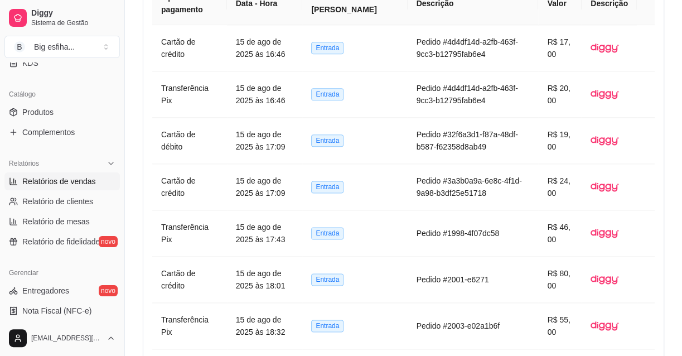
click at [74, 188] on link "Relatórios de vendas" at bounding box center [61, 181] width 115 height 18
select select "ALL"
select select "0"
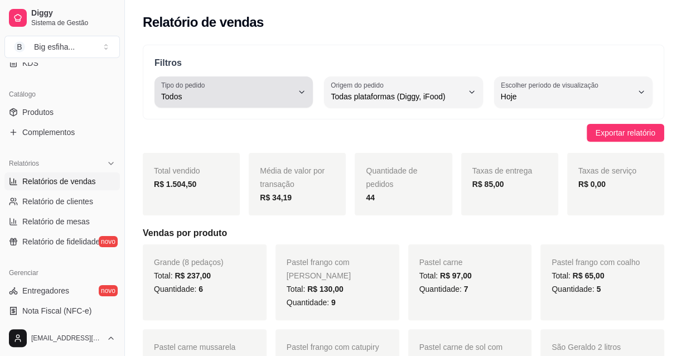
click at [248, 89] on div "Todos" at bounding box center [227, 92] width 132 height 22
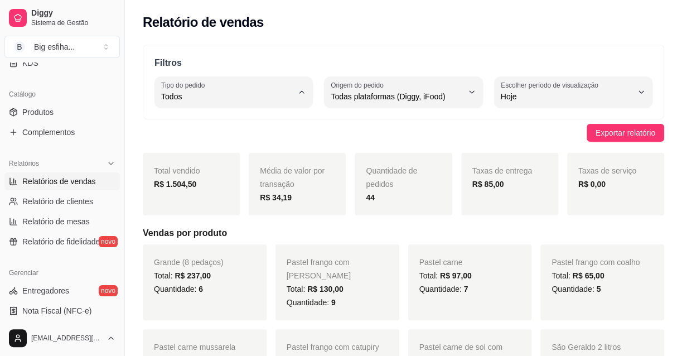
click at [228, 146] on span "Entrega" at bounding box center [228, 140] width 124 height 11
type input "DELIVERY"
select select "DELIVERY"
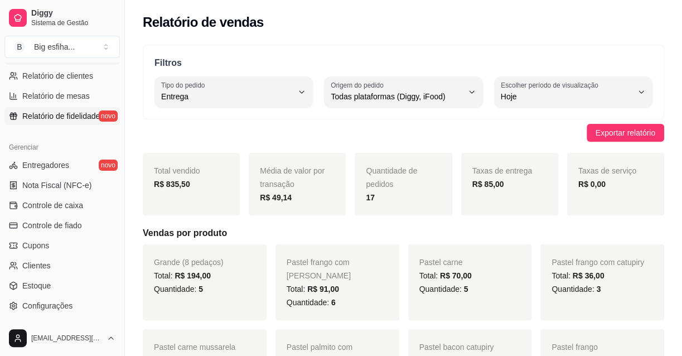
scroll to position [405, 0]
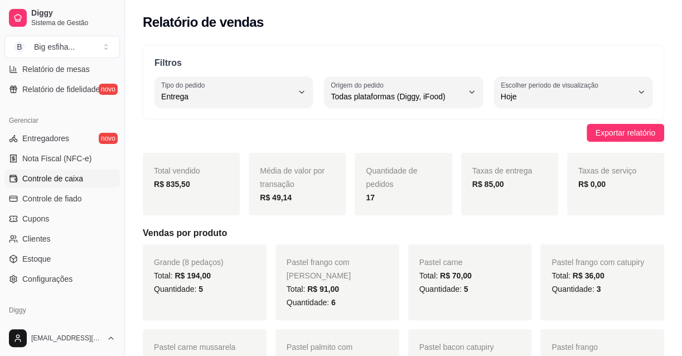
click at [78, 173] on span "Controle de caixa" at bounding box center [52, 178] width 61 height 11
